Goal: Information Seeking & Learning: Check status

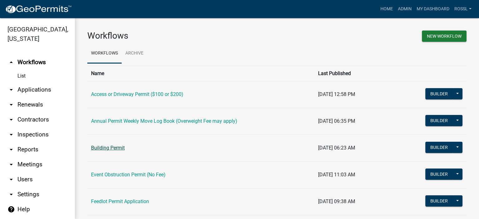
click at [119, 148] on link "Building Permit" at bounding box center [108, 148] width 34 height 6
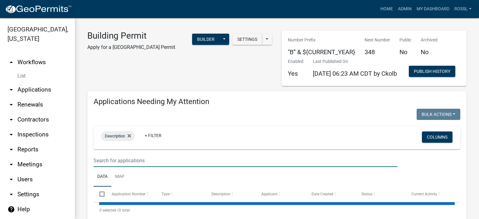
select select "2: 50"
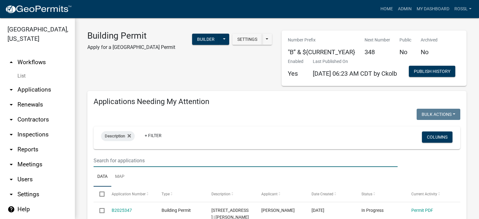
click at [157, 167] on input "text" at bounding box center [246, 160] width 304 height 13
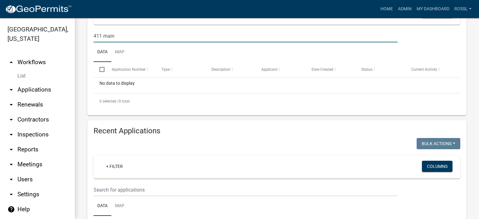
scroll to position [187, 0]
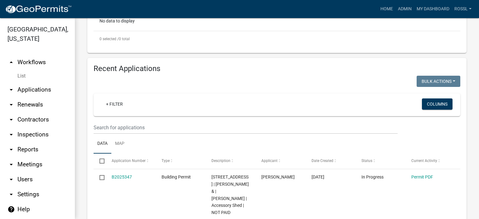
type input "411 main"
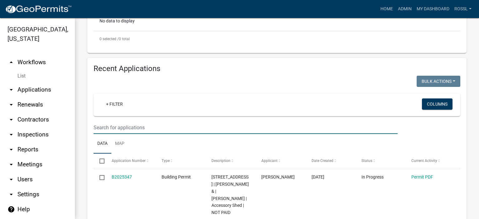
click at [128, 134] on input "text" at bounding box center [246, 127] width 304 height 13
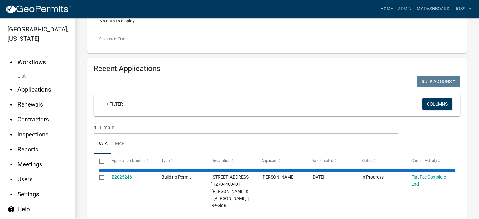
click at [153, 154] on ul "Data Map" at bounding box center [277, 144] width 367 height 20
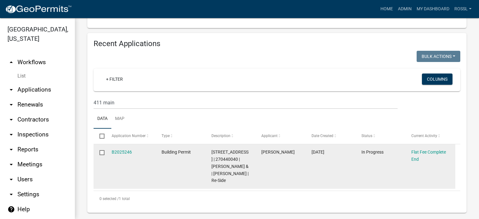
scroll to position [238, 0]
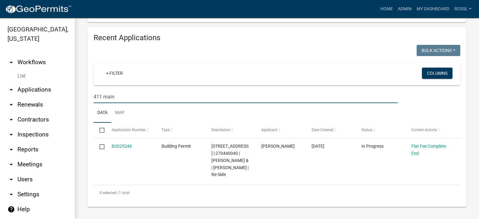
click at [122, 96] on input "411 main" at bounding box center [246, 97] width 304 height 13
type input "4"
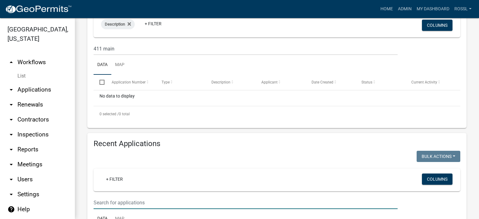
scroll to position [51, 0]
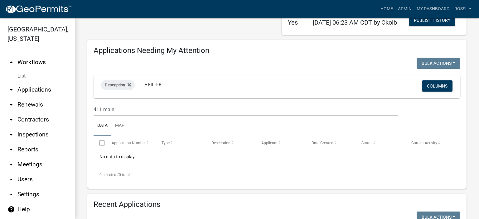
select select "2: 50"
click at [126, 116] on input "411 main" at bounding box center [246, 109] width 304 height 13
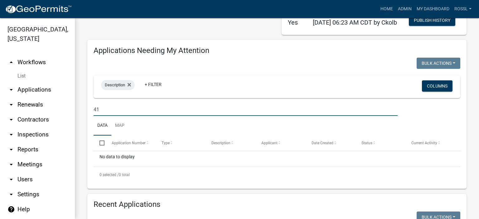
type input "4"
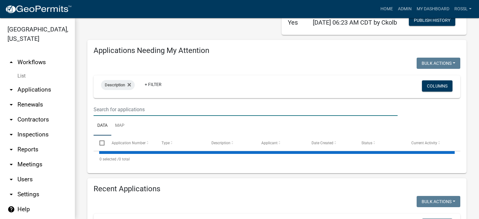
select select "2: 50"
